Goal: Find specific page/section: Find specific page/section

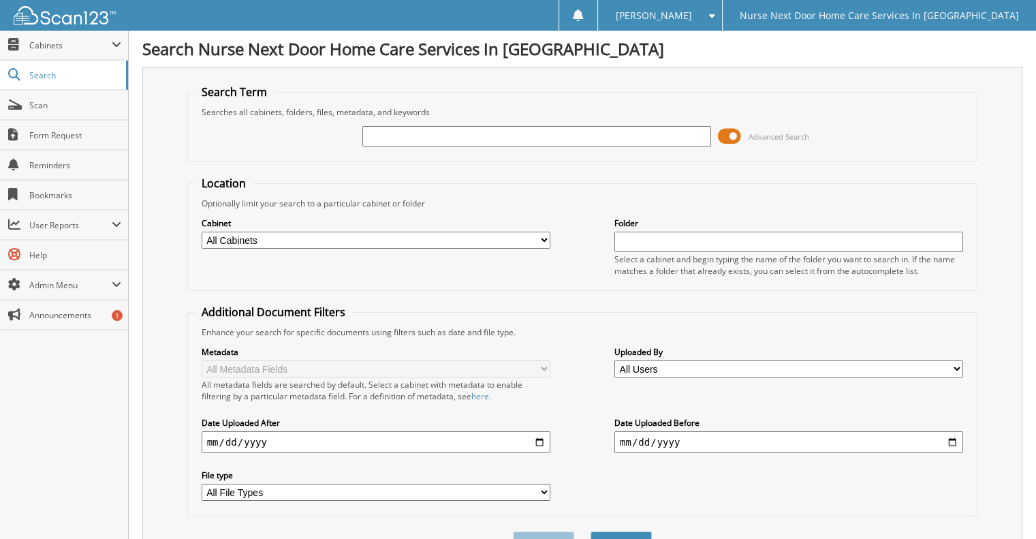
click at [550, 138] on input "text" at bounding box center [536, 136] width 349 height 20
type input "[PERSON_NAME]"
click at [590, 531] on button "Search" at bounding box center [620, 543] width 61 height 25
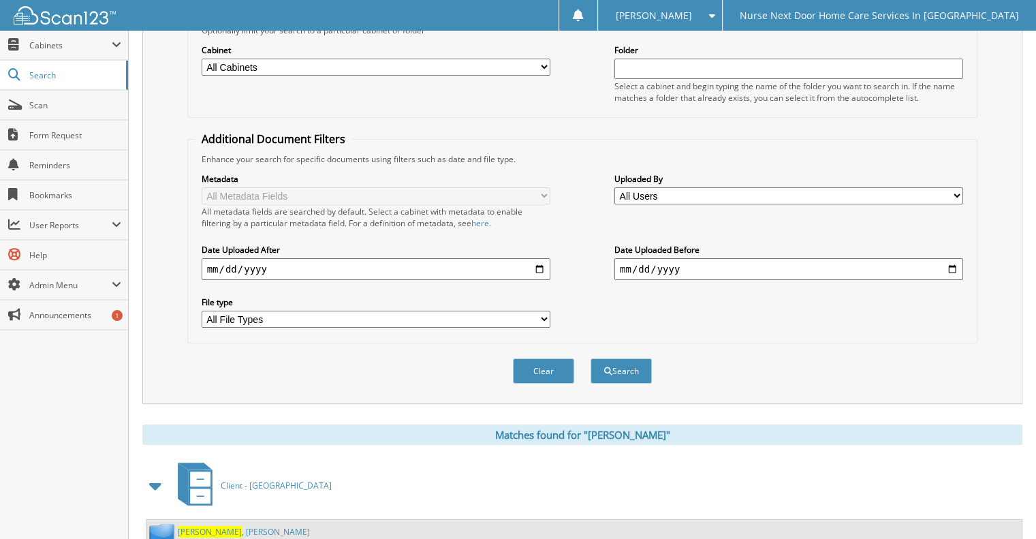
scroll to position [176, 0]
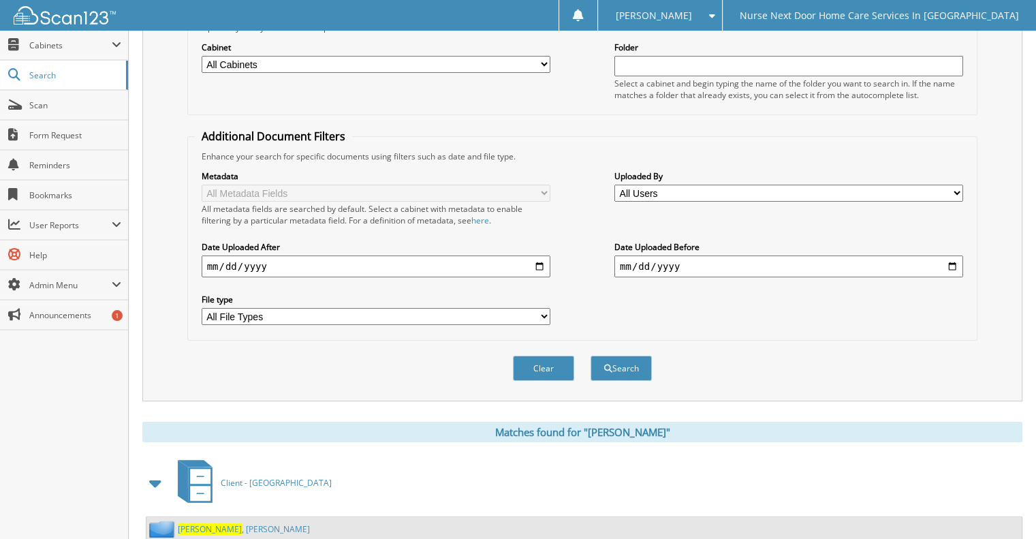
click at [200, 523] on span "[PERSON_NAME]" at bounding box center [210, 529] width 64 height 12
